Goal: Task Accomplishment & Management: Manage account settings

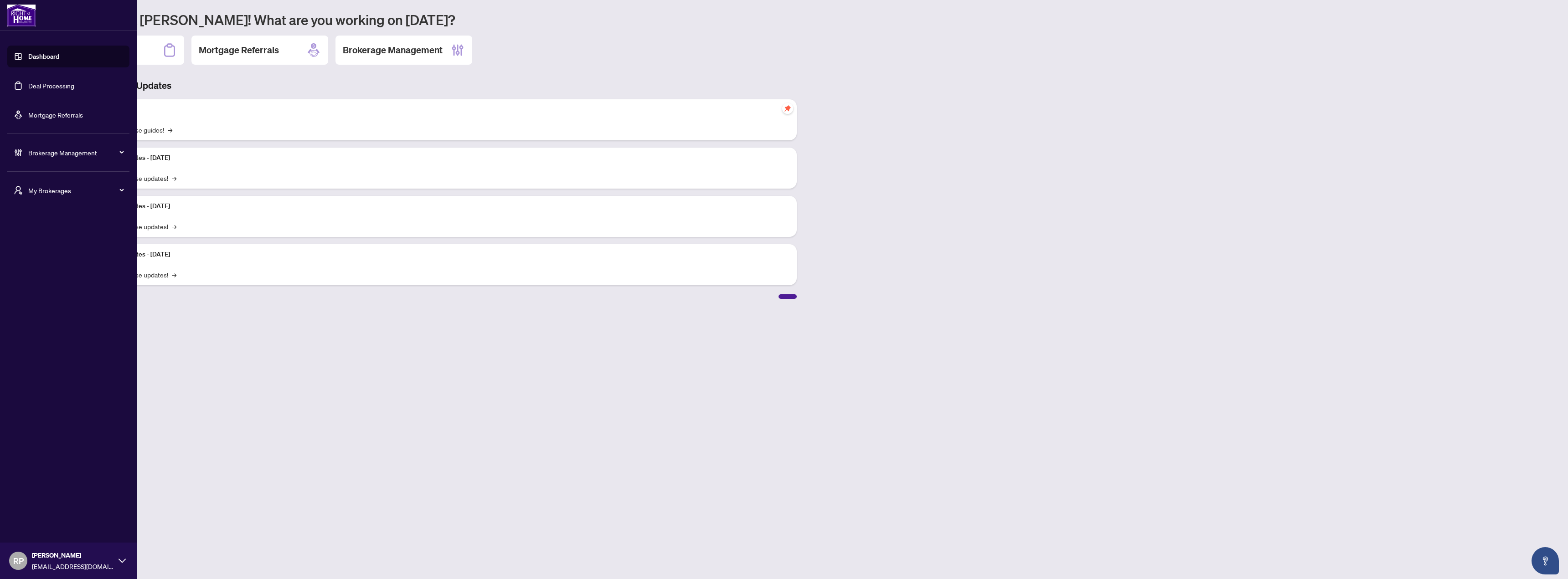
click at [59, 90] on link "Deal Processing" at bounding box center [51, 85] width 46 height 8
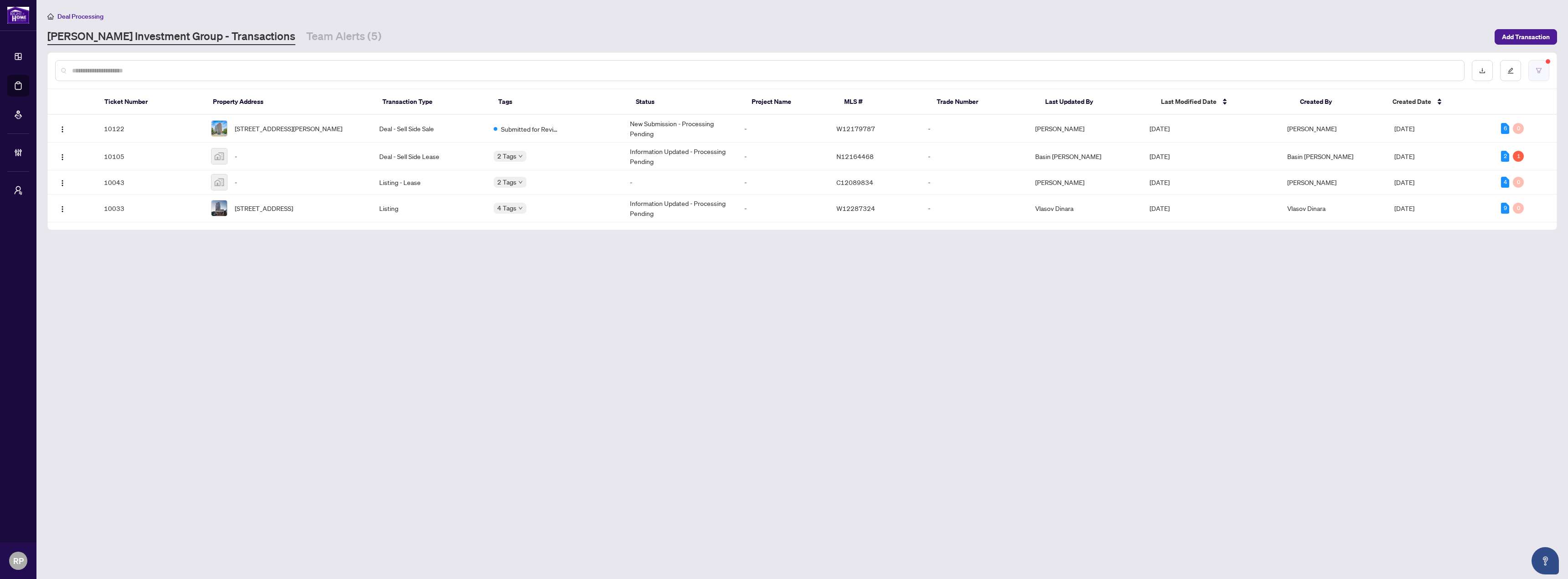
click at [1534, 73] on button "button" at bounding box center [1539, 71] width 21 height 21
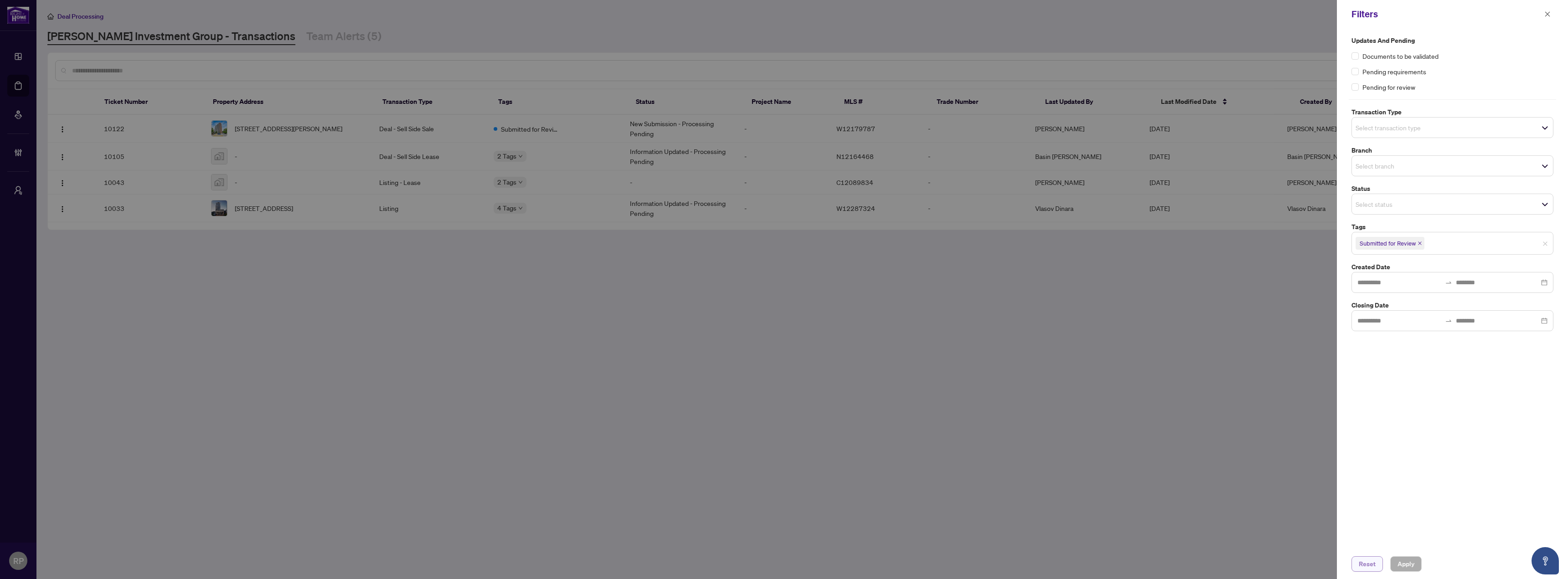
click at [1379, 560] on button "Reset" at bounding box center [1367, 563] width 32 height 15
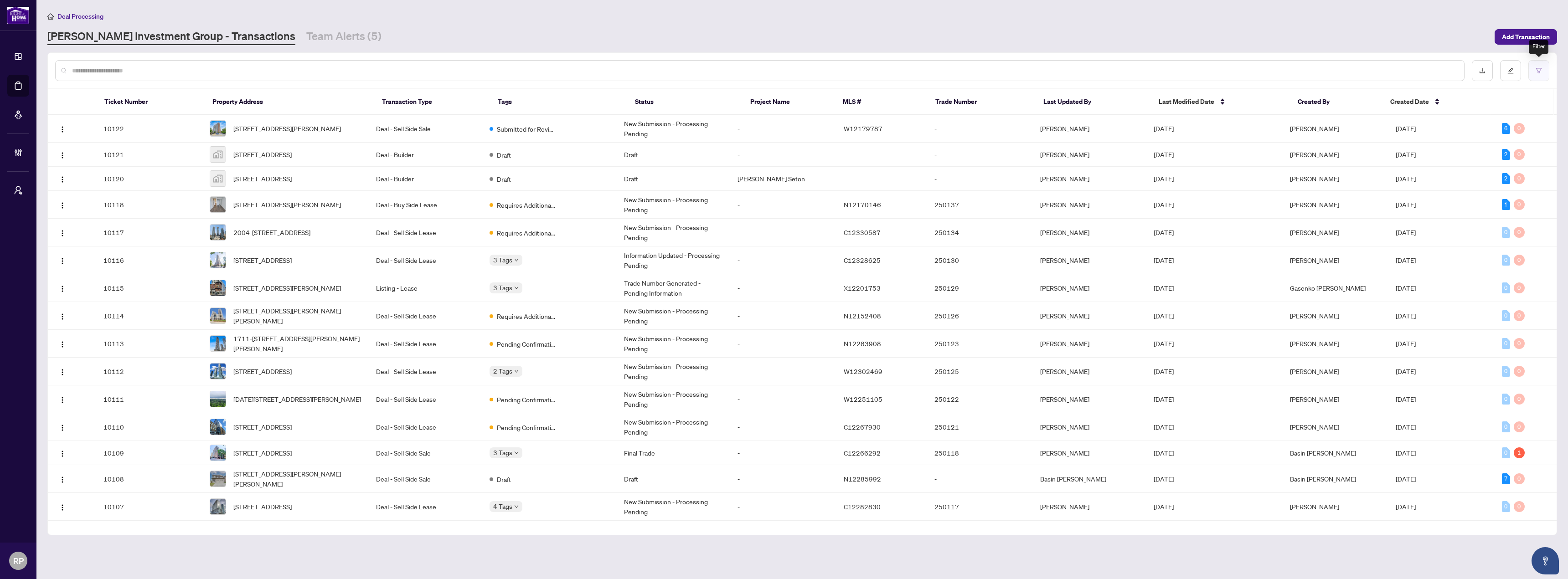
click at [1535, 69] on button "button" at bounding box center [1539, 71] width 21 height 21
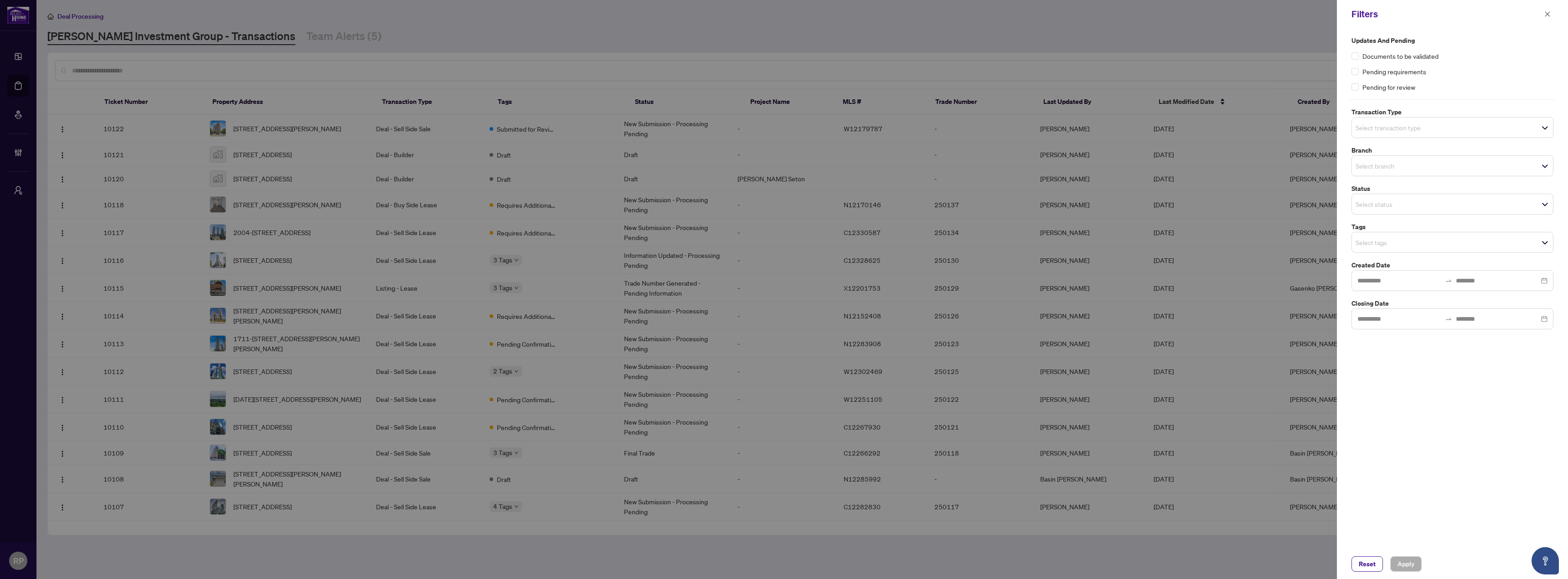
click at [1414, 134] on div "Select transaction type" at bounding box center [1452, 127] width 202 height 21
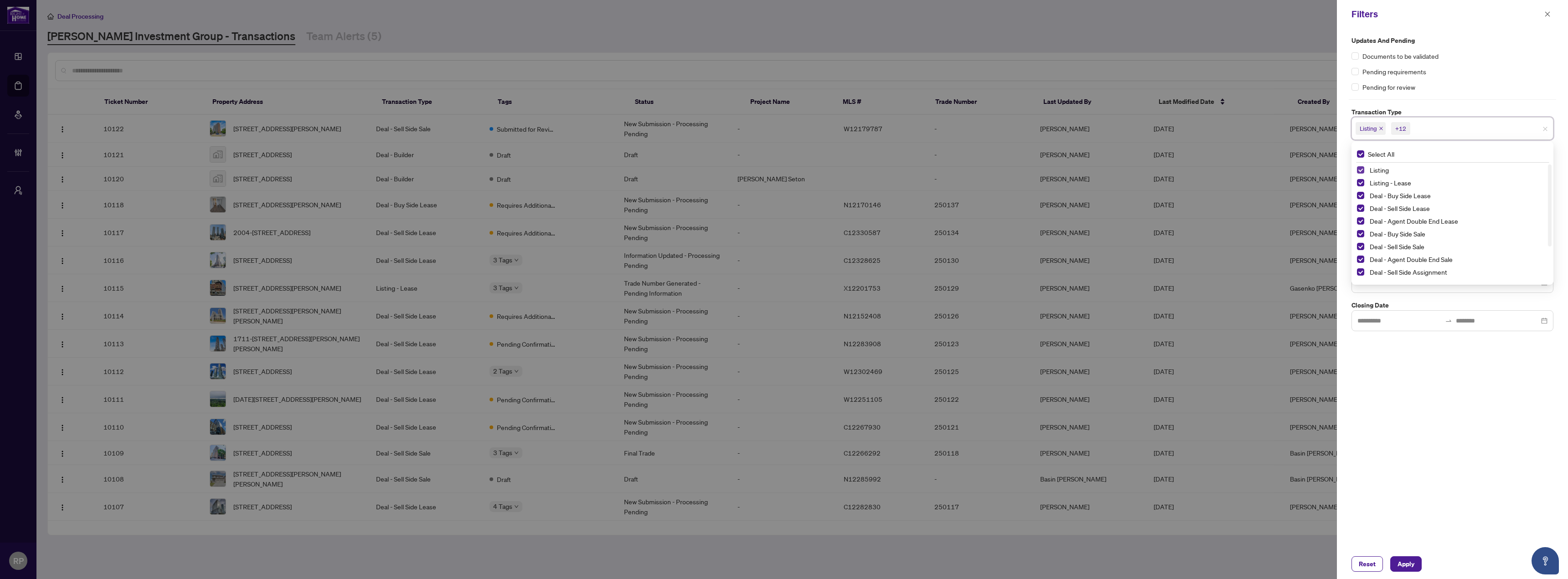
click at [1360, 168] on span "Select Listing" at bounding box center [1360, 170] width 7 height 7
click at [1358, 182] on span "Select Listing - Lease" at bounding box center [1360, 182] width 7 height 7
click at [1420, 392] on div "Updates and Pending Documents to be validated Pending requirements Pending for …" at bounding box center [1452, 288] width 231 height 521
click at [1397, 240] on input "search" at bounding box center [1387, 244] width 64 height 11
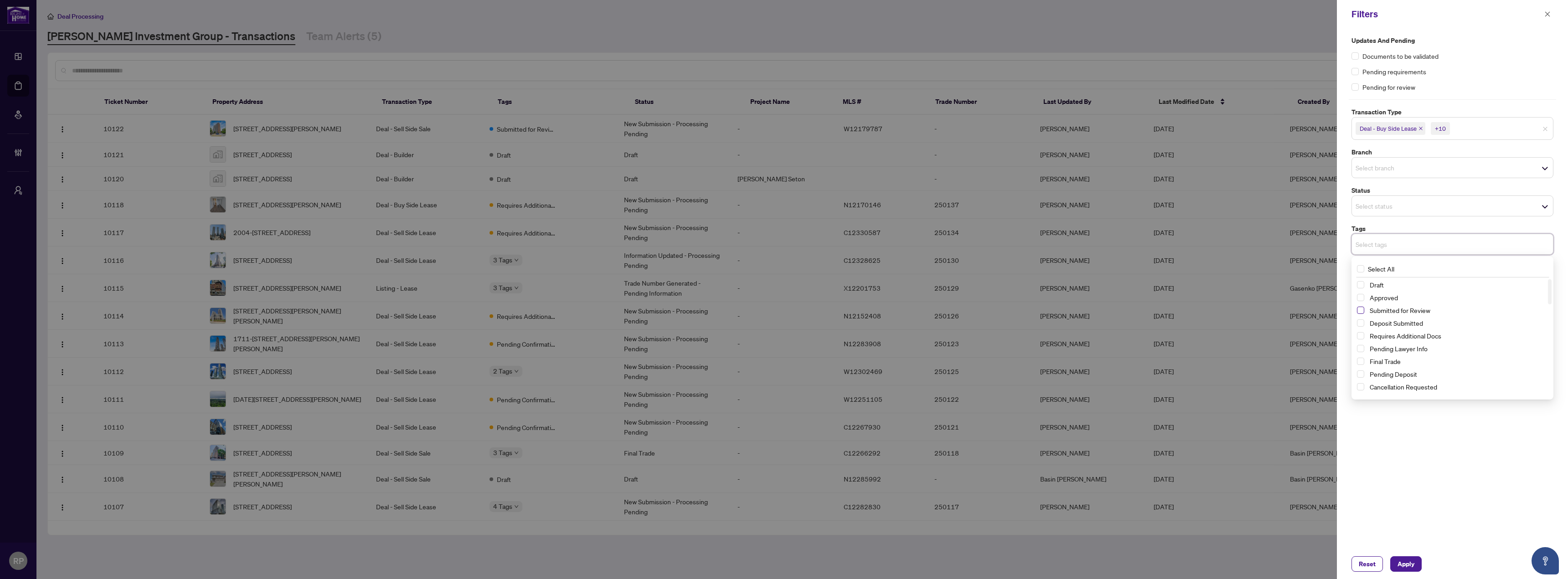
click at [1360, 311] on span "Select Submitted for Review" at bounding box center [1360, 310] width 7 height 7
click at [1386, 444] on div "Updates and Pending Documents to be validated Pending requirements Pending for …" at bounding box center [1452, 288] width 231 height 521
click at [1400, 567] on span "Apply" at bounding box center [1406, 564] width 17 height 15
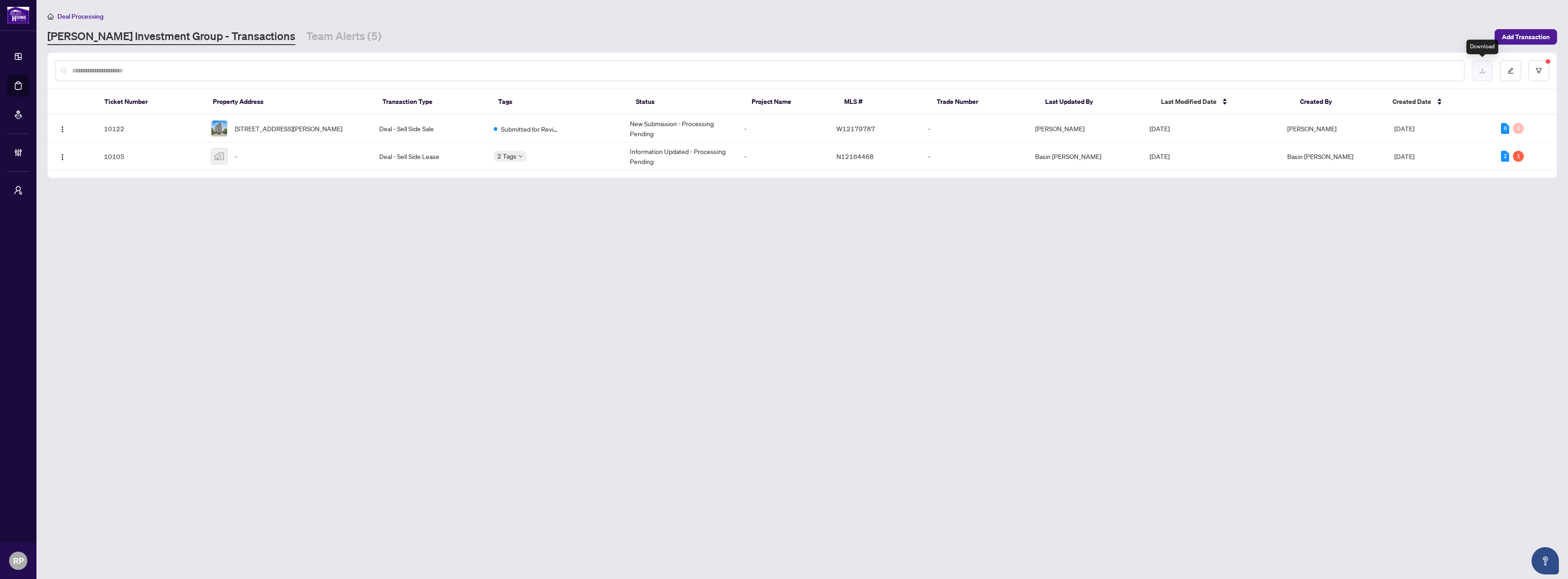
click at [1478, 76] on button "button" at bounding box center [1482, 71] width 21 height 21
click at [1513, 74] on button "button" at bounding box center [1510, 71] width 21 height 21
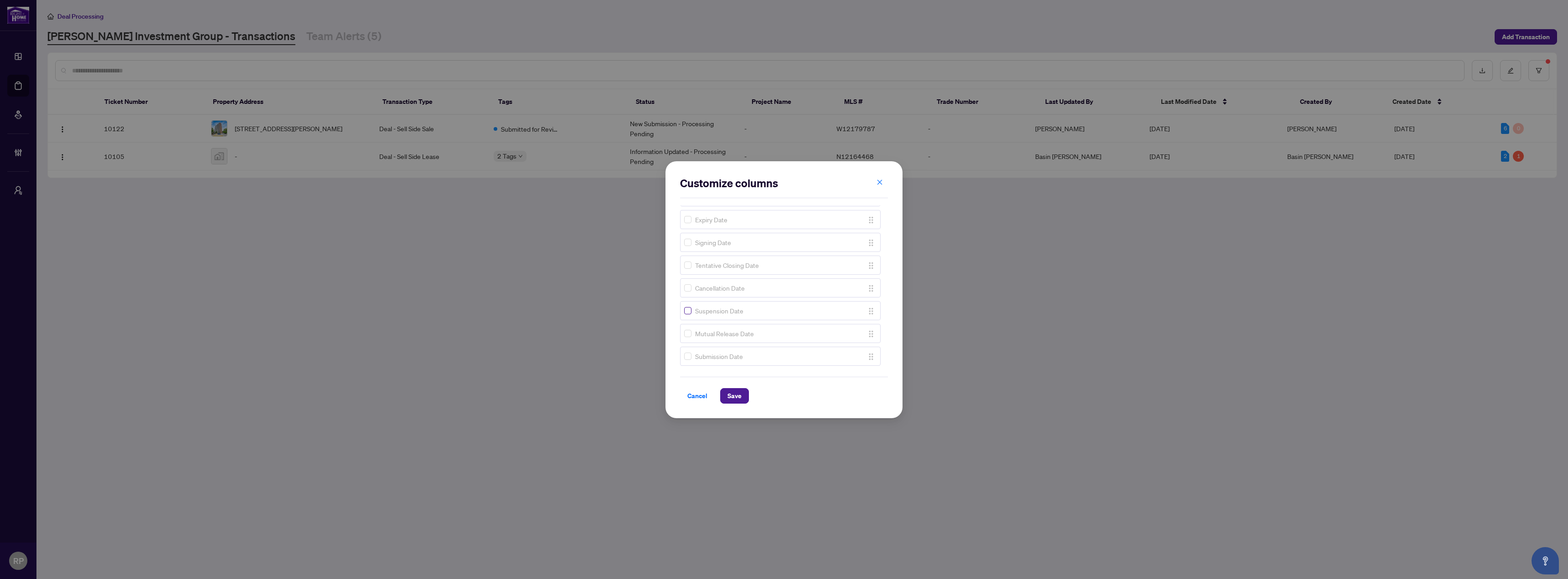
scroll to position [181, 0]
click at [732, 400] on span "Save" at bounding box center [734, 396] width 14 height 15
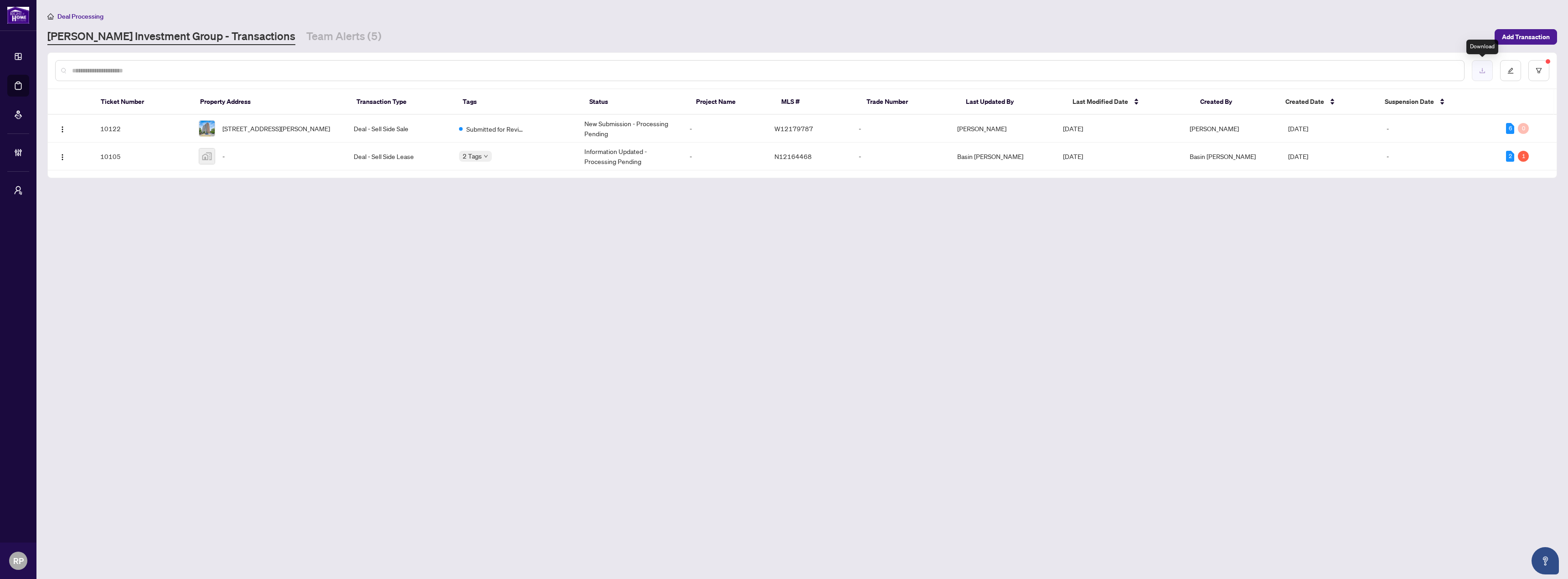
click at [1488, 72] on button "button" at bounding box center [1482, 71] width 21 height 21
click at [1538, 78] on button "button" at bounding box center [1539, 71] width 21 height 21
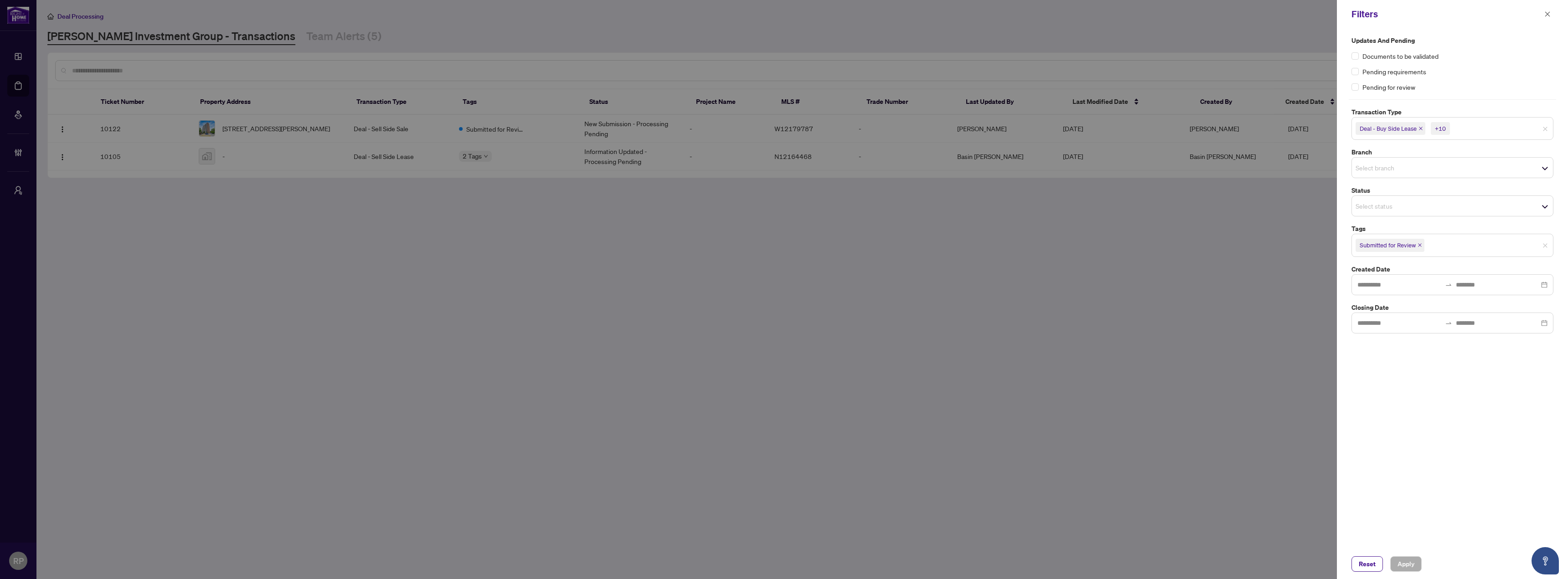
click at [1305, 271] on div at bounding box center [784, 290] width 1568 height 579
drag, startPoint x: 1172, startPoint y: 30, endPoint x: 1179, endPoint y: 30, distance: 7.0
click at [1171, 31] on div at bounding box center [784, 290] width 1568 height 579
click at [1555, 10] on div "Filters" at bounding box center [1452, 14] width 231 height 28
click at [1545, 12] on icon "close" at bounding box center [1547, 14] width 6 height 6
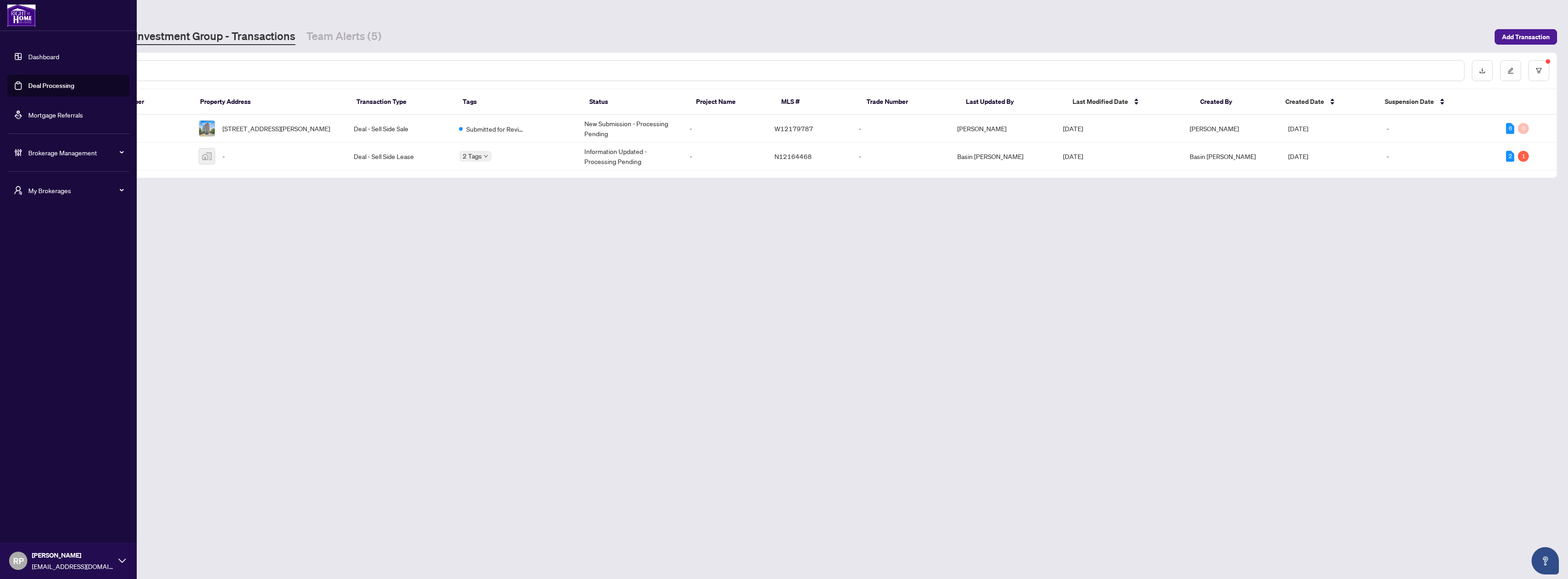
click at [40, 188] on span "My Brokerages" at bounding box center [75, 190] width 95 height 10
click at [46, 287] on span "[PERSON_NAME] Pro" at bounding box center [71, 285] width 104 height 10
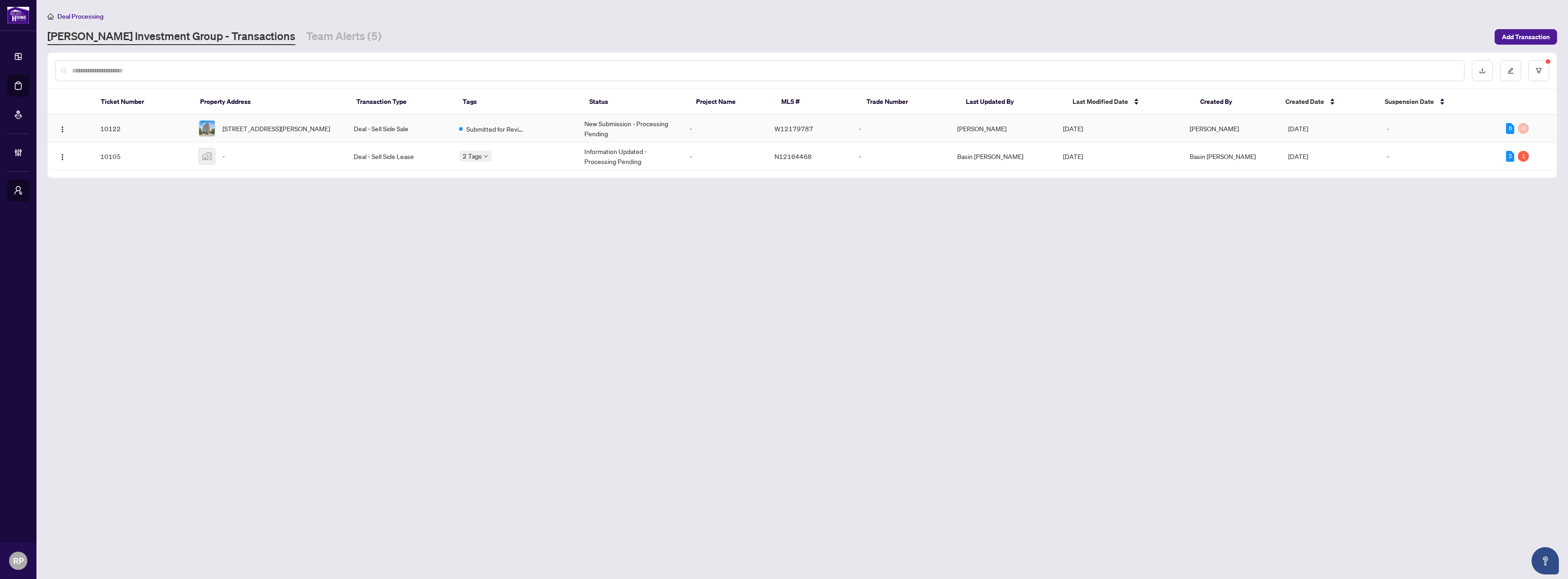
click at [607, 133] on td "New Submission - Processing Pending" at bounding box center [630, 129] width 106 height 28
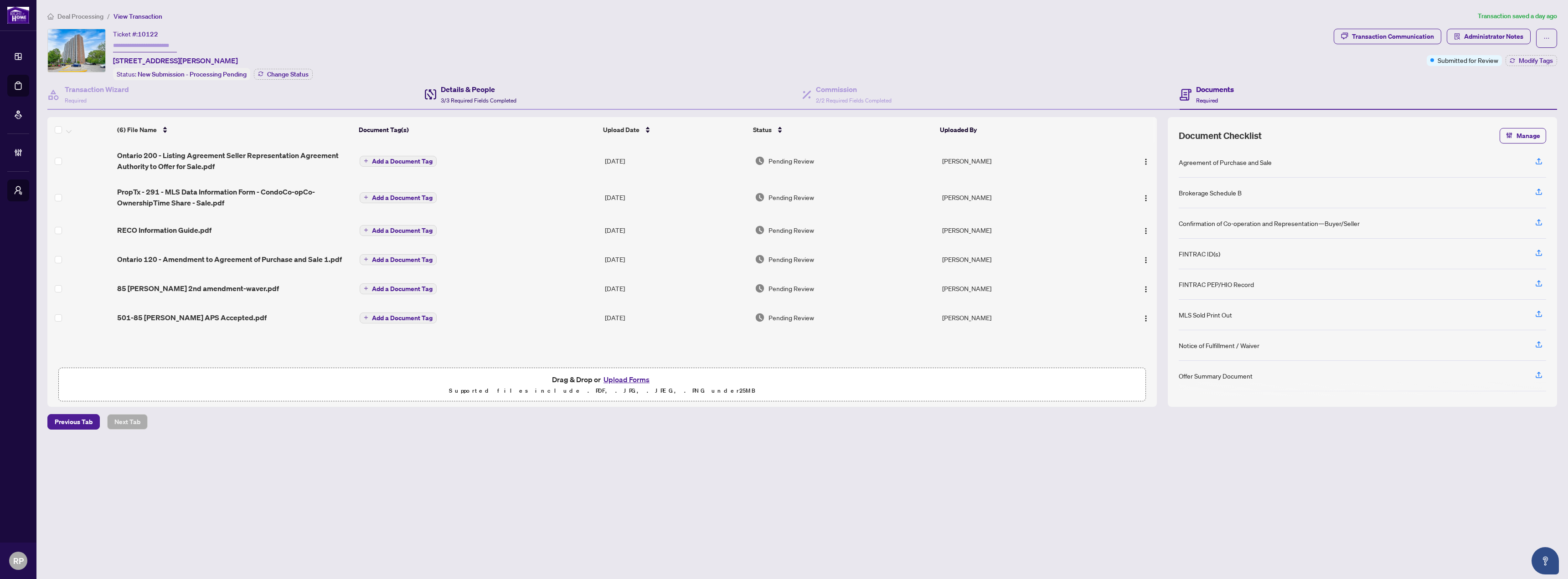
click at [492, 97] on span "3/3 Required Fields Completed" at bounding box center [478, 100] width 75 height 7
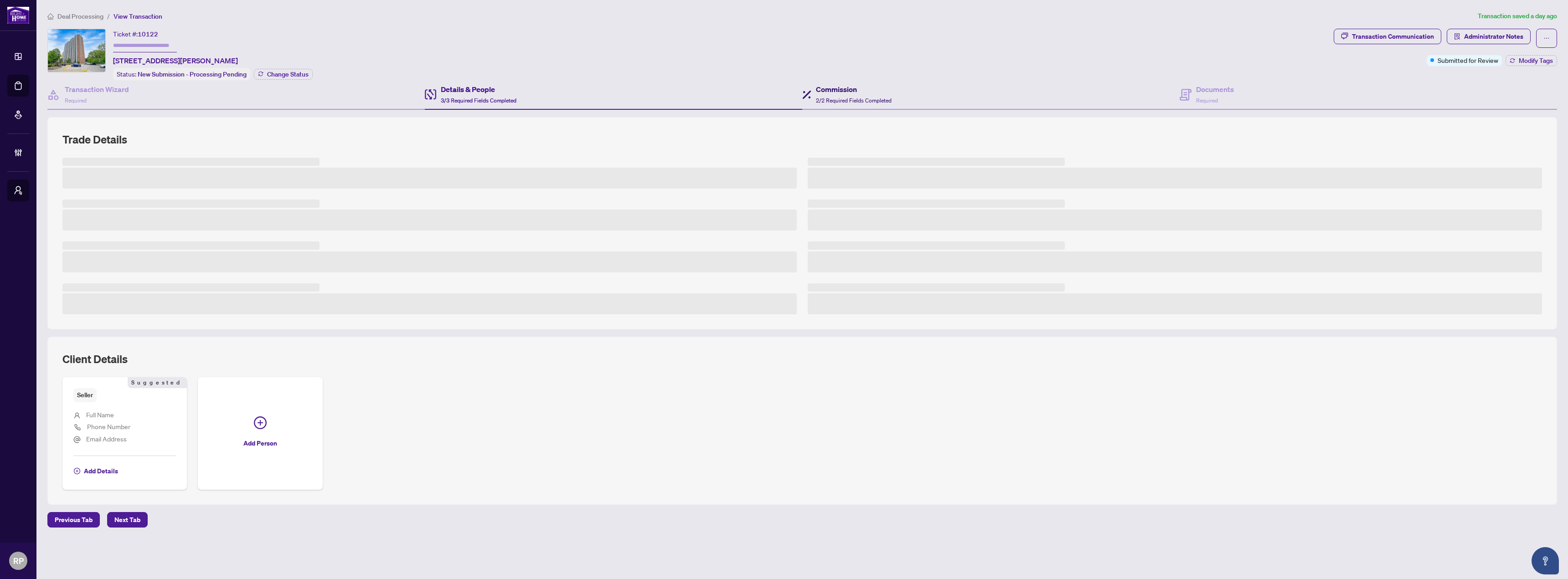
click at [842, 94] on div "Commission 2/2 Required Fields Completed" at bounding box center [853, 94] width 75 height 21
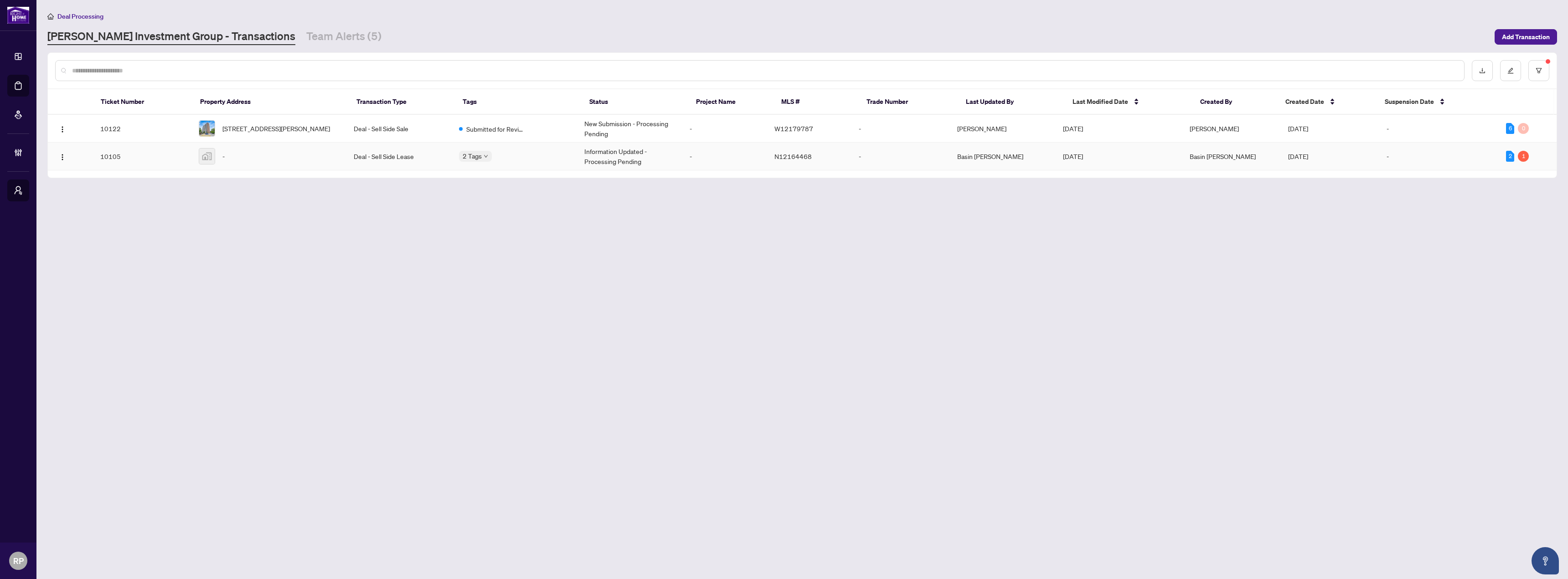
click at [393, 151] on td "Deal - Sell Side Lease" at bounding box center [399, 156] width 106 height 28
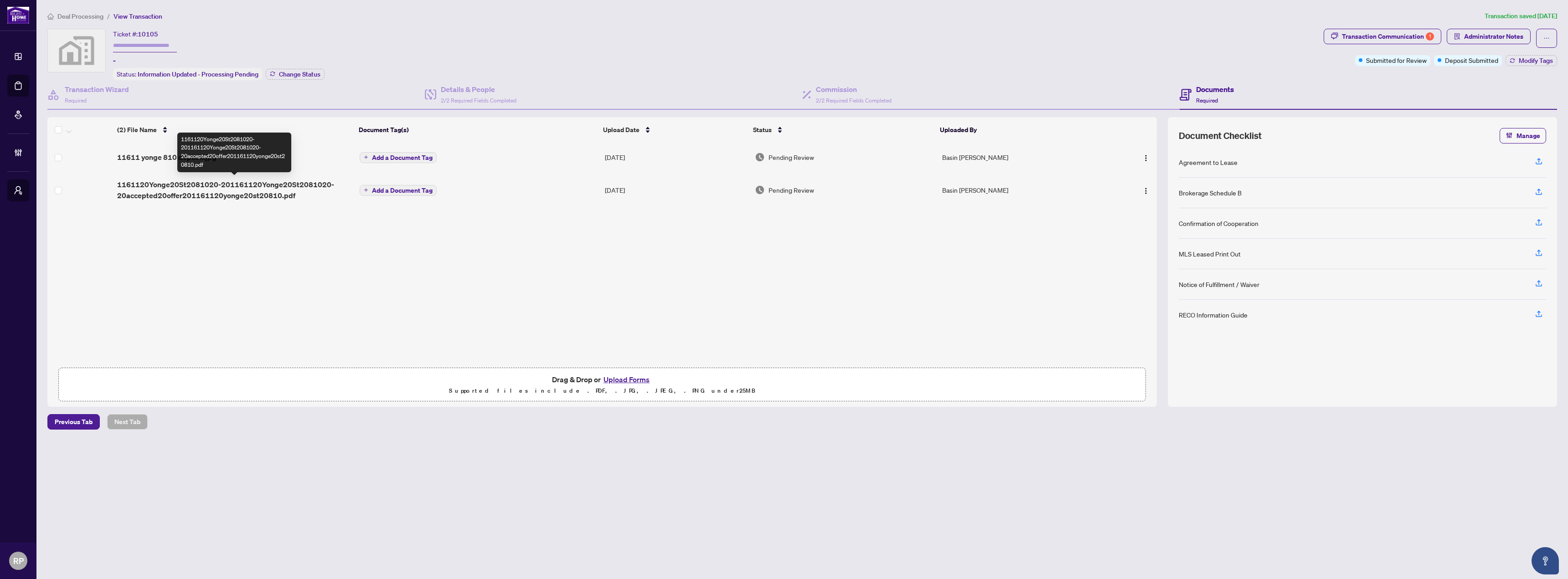
click at [286, 189] on span "1161120Yonge20St2081020-201161120Yonge20St2081020-20accepted20offer201161120yon…" at bounding box center [234, 190] width 235 height 22
